Goal: Task Accomplishment & Management: Complete application form

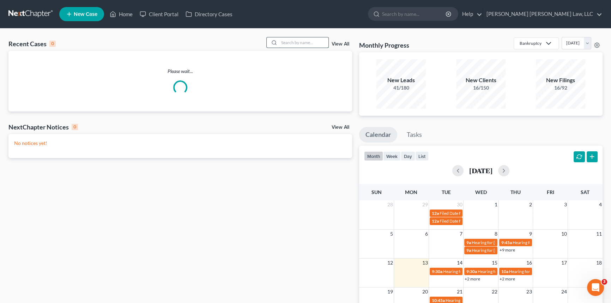
click at [291, 42] on input "search" at bounding box center [303, 42] width 49 height 10
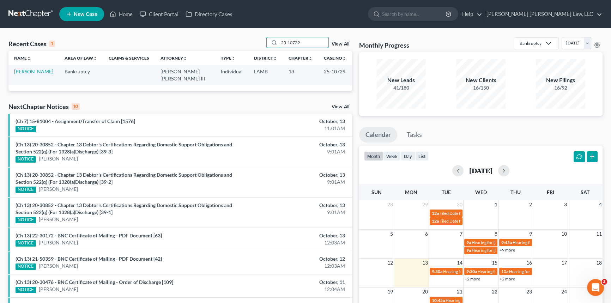
type input "25-10729"
click at [31, 69] on link "[PERSON_NAME]" at bounding box center [33, 71] width 39 height 6
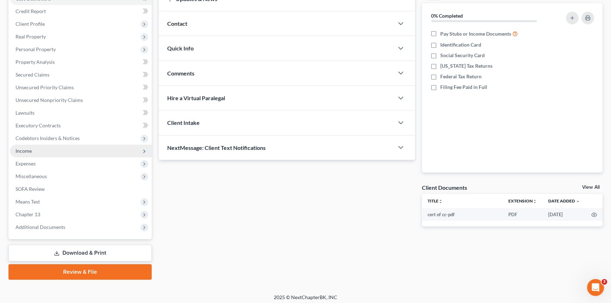
scroll to position [84, 0]
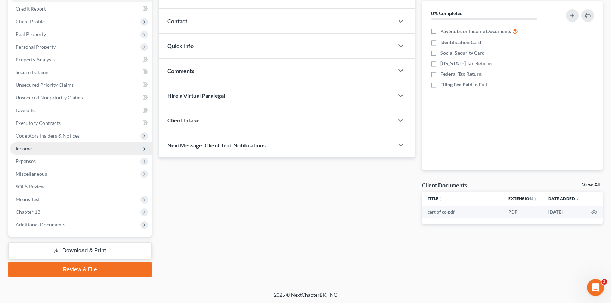
click at [49, 150] on span "Income" at bounding box center [81, 148] width 142 height 13
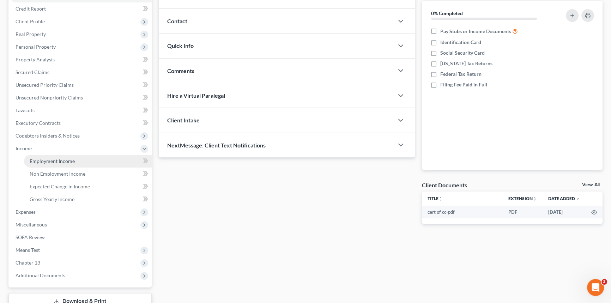
click at [53, 159] on span "Employment Income" at bounding box center [52, 161] width 45 height 6
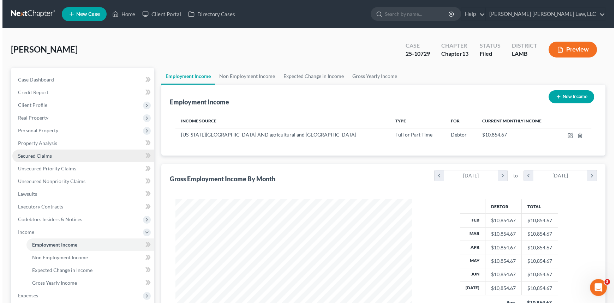
scroll to position [126, 250]
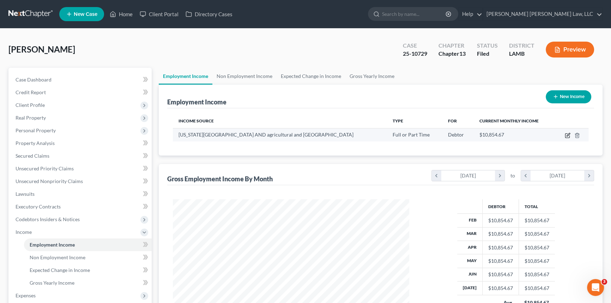
click at [567, 134] on icon "button" at bounding box center [568, 136] width 6 height 6
select select "0"
select select "19"
select select "0"
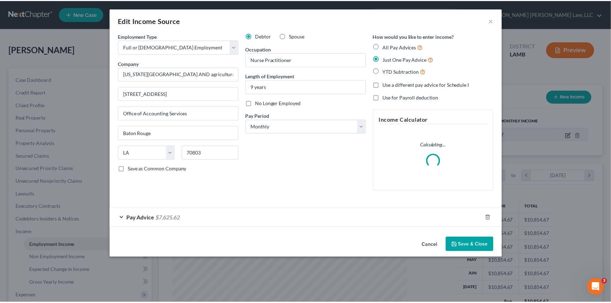
scroll to position [126, 253]
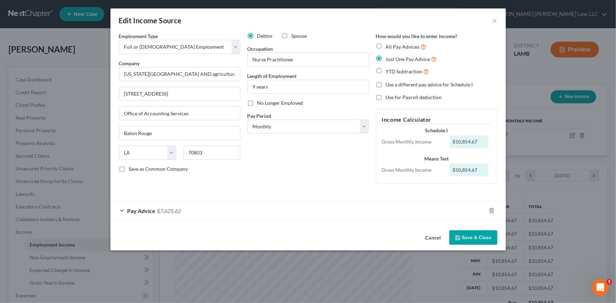
click at [481, 232] on button "Save & Close" at bounding box center [473, 237] width 48 height 15
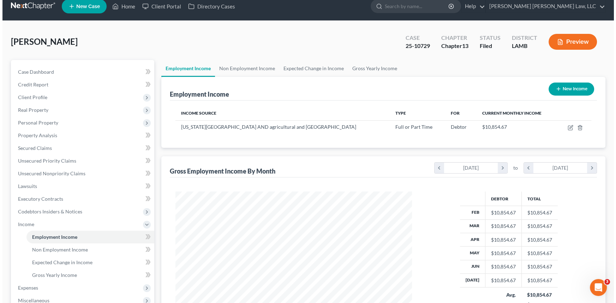
scroll to position [6, 0]
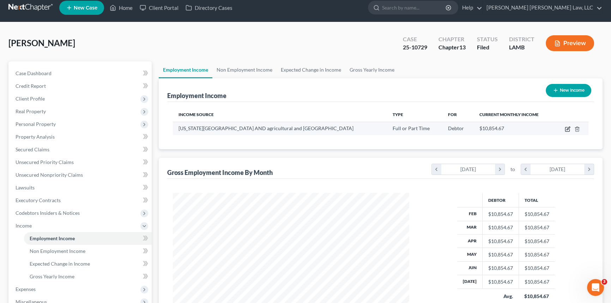
click at [569, 128] on icon "button" at bounding box center [568, 129] width 6 height 6
select select "0"
select select "19"
select select "0"
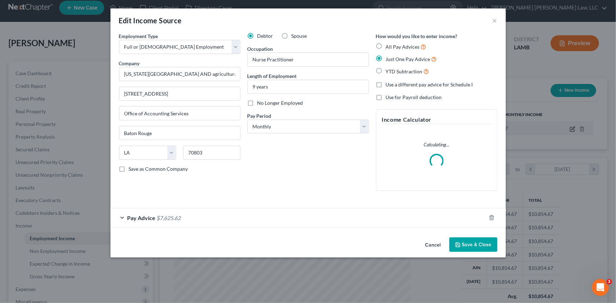
scroll to position [126, 253]
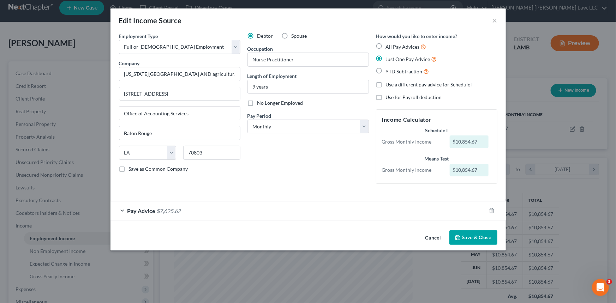
click at [122, 210] on div "Pay Advice $7,625.62" at bounding box center [297, 210] width 375 height 19
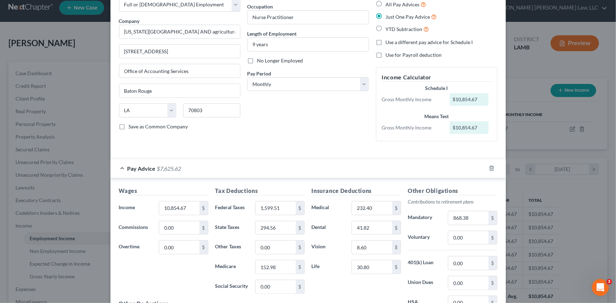
scroll to position [96, 0]
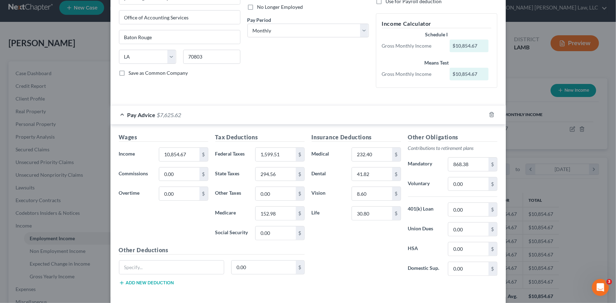
click at [346, 12] on div "Debtor Spouse Occupation Nurse Practitioner Length of Employment 9 years No Lon…" at bounding box center [308, 14] width 128 height 157
drag, startPoint x: 346, startPoint y: 7, endPoint x: 263, endPoint y: 22, distance: 84.6
click at [263, 22] on div "Debtor Spouse Occupation Nurse Practitioner Length of Employment 9 years No Lon…" at bounding box center [308, 14] width 128 height 157
click at [324, 101] on form "Employment Type * Select Full or [DEMOGRAPHIC_DATA] Employment Self Employment …" at bounding box center [308, 116] width 378 height 361
drag, startPoint x: 317, startPoint y: 74, endPoint x: 295, endPoint y: 74, distance: 21.9
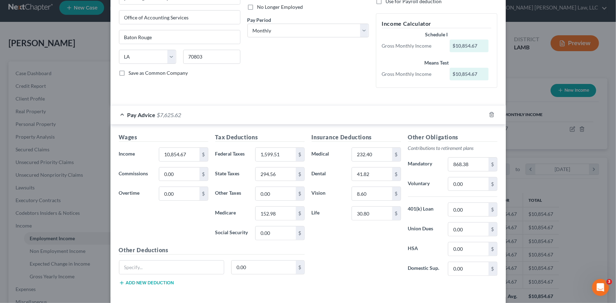
click at [295, 74] on div "Debtor Spouse Occupation Nurse Practitioner Length of Employment 9 years No Lon…" at bounding box center [308, 14] width 128 height 157
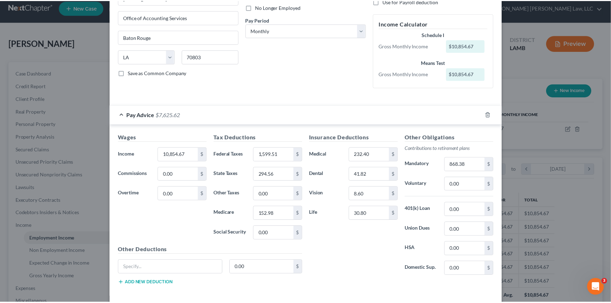
scroll to position [127, 0]
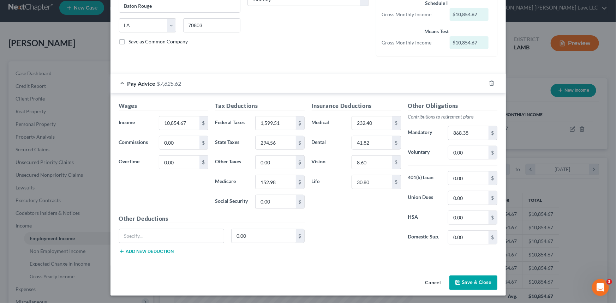
click at [467, 284] on button "Save & Close" at bounding box center [473, 283] width 48 height 15
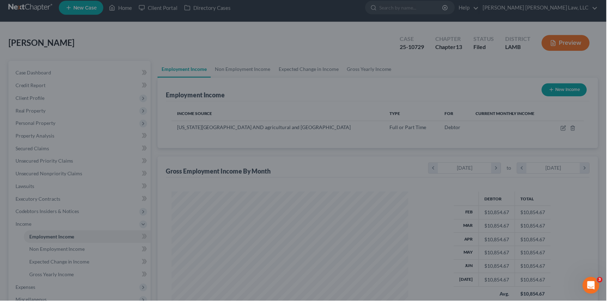
scroll to position [352672, 352548]
